Goal: Task Accomplishment & Management: Manage account settings

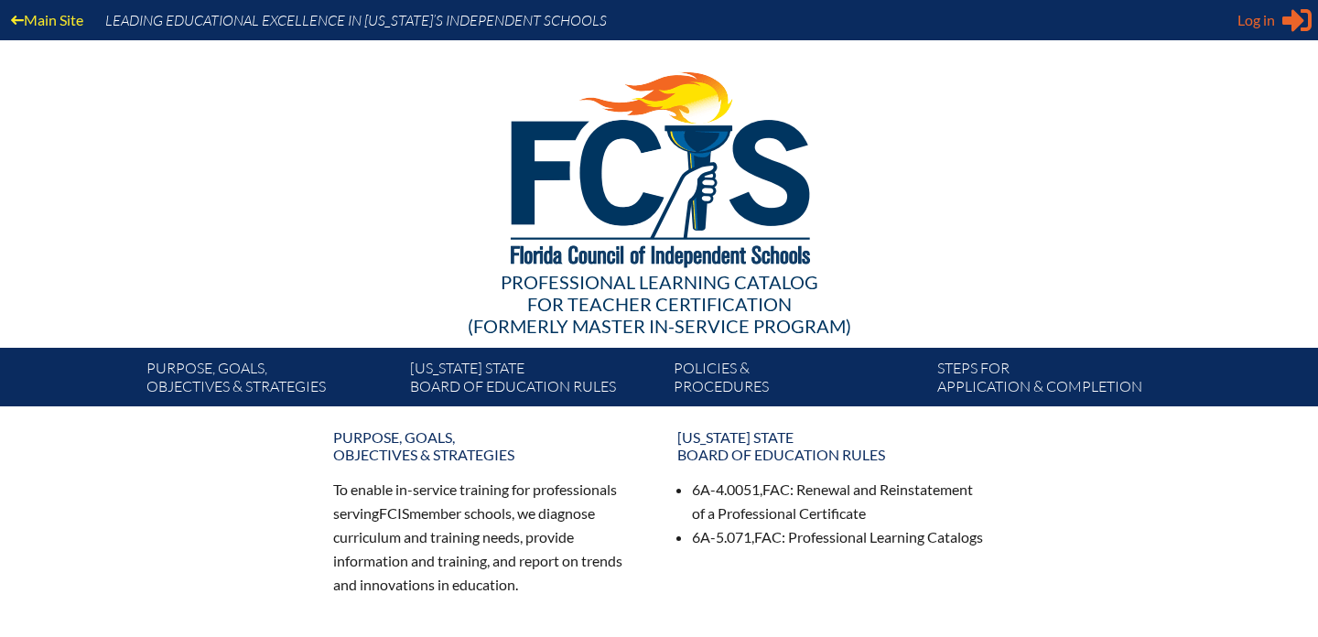
type input "[EMAIL_ADDRESS][DOMAIN_NAME]"
click at [1283, 18] on icon at bounding box center [1296, 20] width 29 height 23
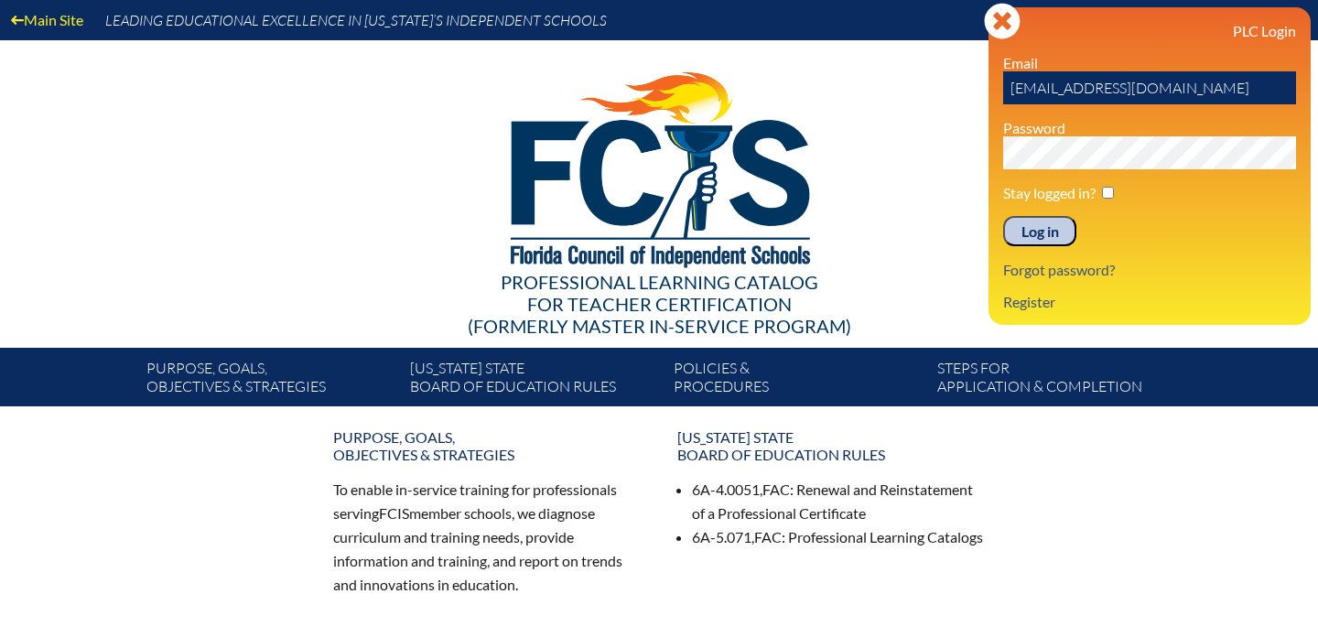
click at [1041, 232] on input "Log in" at bounding box center [1039, 231] width 73 height 31
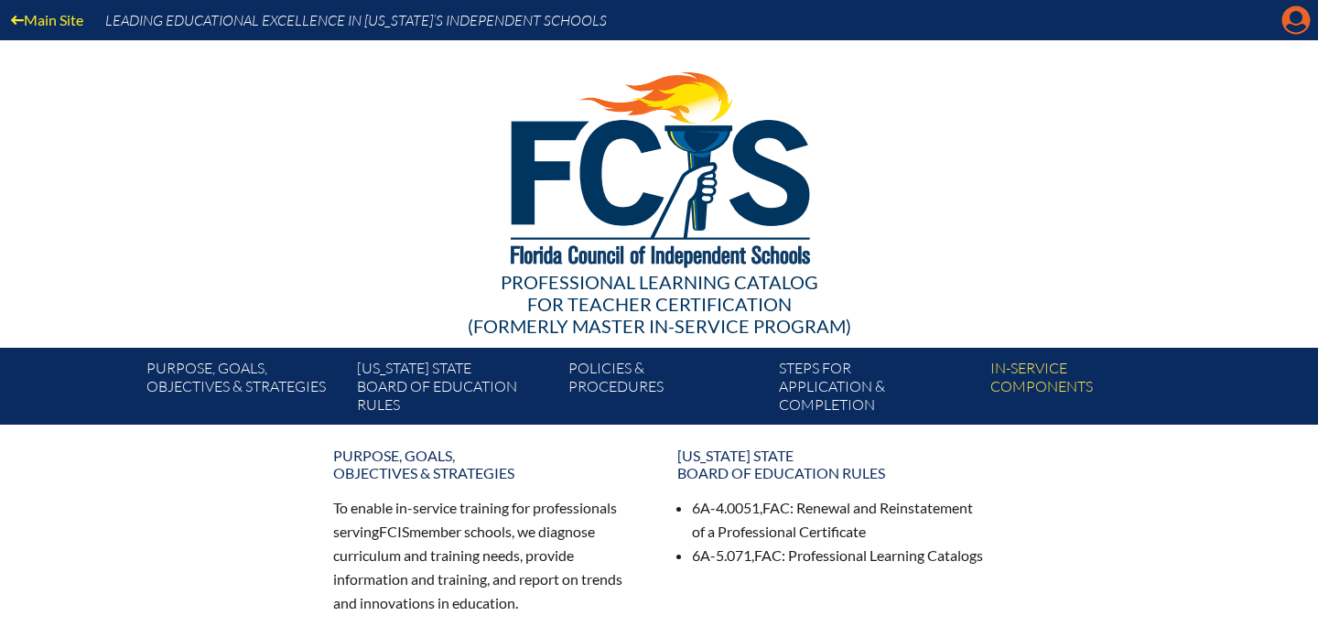
click at [1294, 26] on icon "Manage account" at bounding box center [1295, 19] width 29 height 29
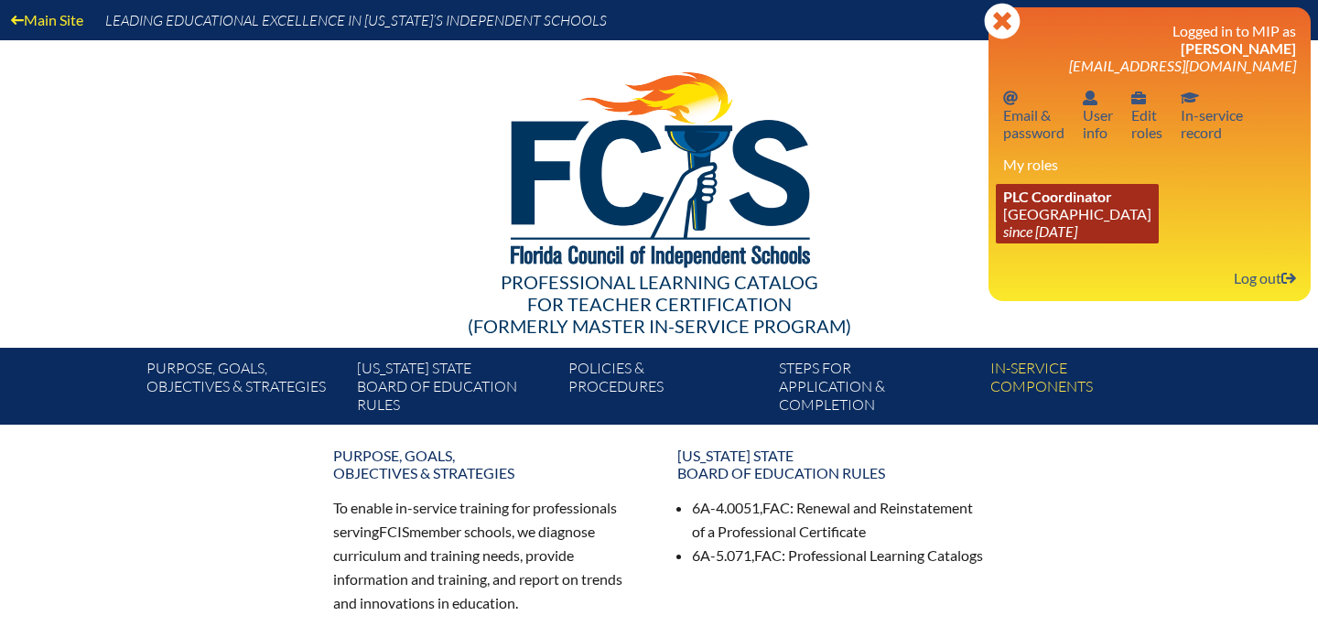
click at [1052, 231] on icon "since 2010 Aug 8" at bounding box center [1040, 230] width 74 height 17
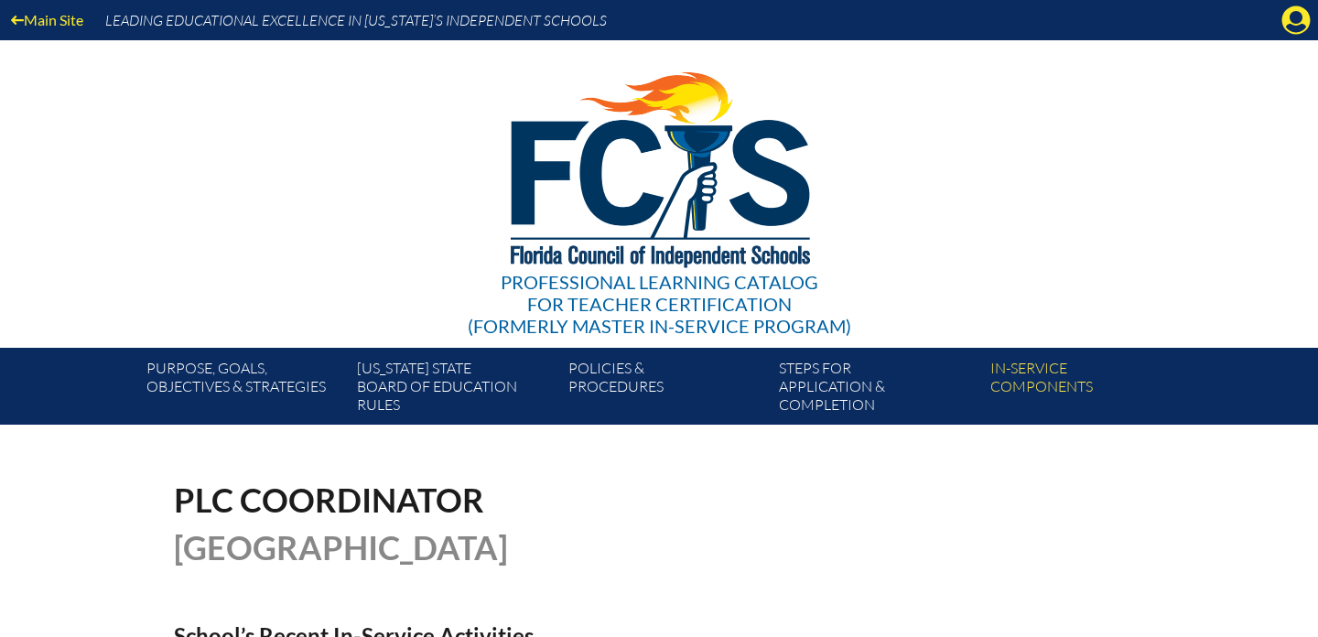
click at [1276, 27] on div "Main Site Leading Educational Excellence in [US_STATE]’s Independent Schools" at bounding box center [659, 20] width 1318 height 40
click at [1292, 27] on icon "Manage account" at bounding box center [1295, 19] width 29 height 29
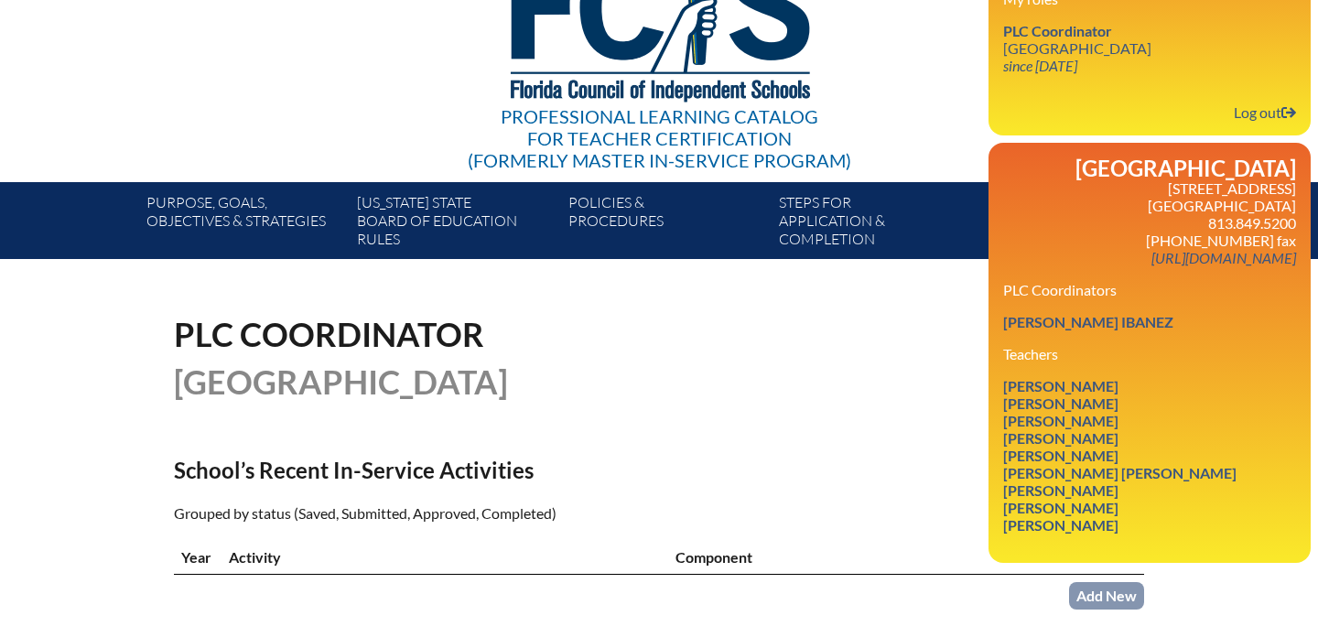
scroll to position [177, 0]
